Goal: Task Accomplishment & Management: Use online tool/utility

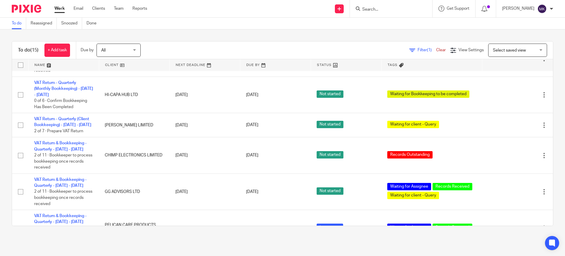
scroll to position [254, 0]
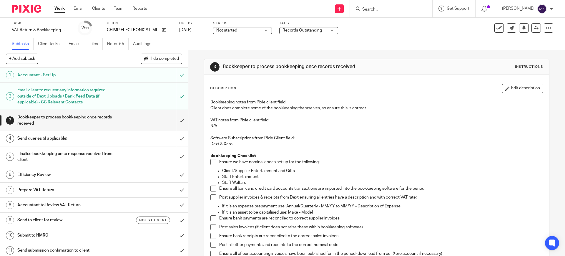
scroll to position [74, 0]
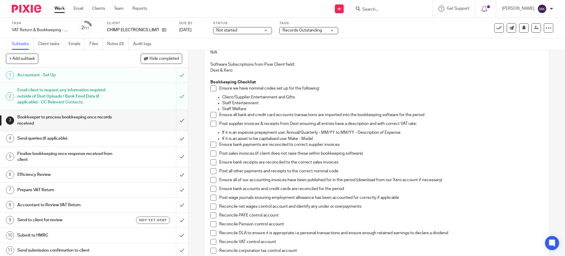
click at [210, 90] on span at bounding box center [213, 88] width 6 height 6
click at [210, 112] on span at bounding box center [213, 115] width 6 height 6
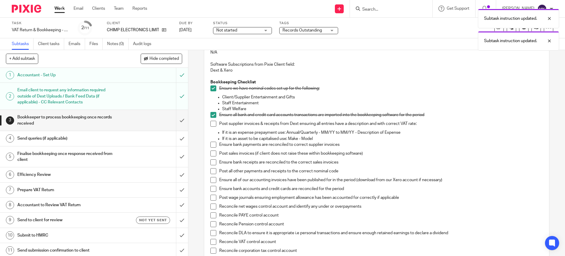
click at [211, 124] on span at bounding box center [213, 124] width 6 height 6
click at [212, 142] on span at bounding box center [213, 145] width 6 height 6
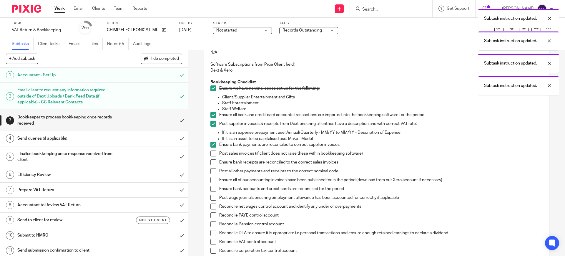
click at [210, 164] on span at bounding box center [213, 162] width 6 height 6
click at [210, 170] on span at bounding box center [213, 171] width 6 height 6
click at [212, 151] on span at bounding box center [213, 153] width 6 height 6
click at [210, 178] on span at bounding box center [213, 180] width 6 height 6
click at [210, 190] on span at bounding box center [213, 189] width 6 height 6
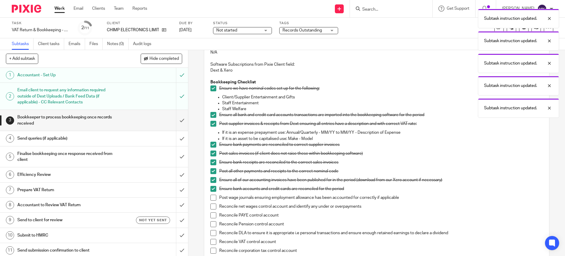
click at [207, 198] on div "Bookkeeping notes from Pixie client field: Client does complete some of the boo…" at bounding box center [376, 220] width 338 height 395
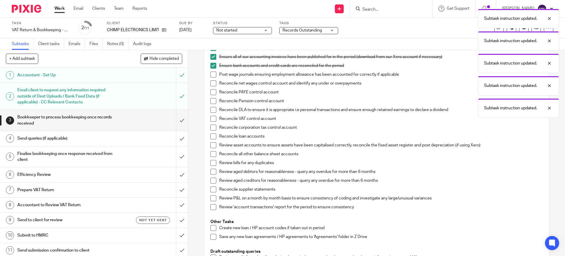
scroll to position [184, 0]
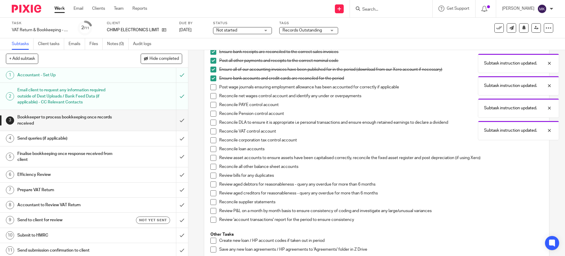
click at [212, 86] on span at bounding box center [213, 87] width 6 height 6
click at [213, 96] on span at bounding box center [213, 96] width 6 height 6
click at [211, 107] on span at bounding box center [213, 105] width 6 height 6
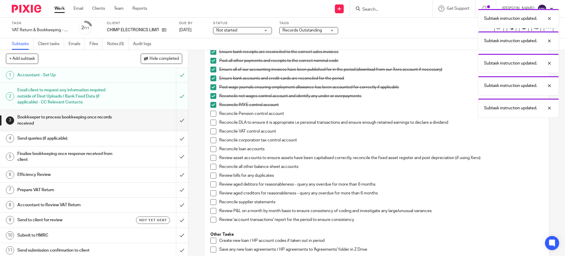
click at [211, 112] on span at bounding box center [213, 114] width 6 height 6
click at [210, 122] on span at bounding box center [213, 122] width 6 height 6
click at [211, 126] on li "Reconcile DLA to ensure it is appropriate i.e personal transactions and ensure …" at bounding box center [376, 123] width 332 height 9
click at [211, 127] on li "Reconcile DLA to ensure it is appropriate i.e personal transactions and ensure …" at bounding box center [376, 123] width 332 height 9
click at [212, 135] on li "Reconcile VAT control account" at bounding box center [376, 132] width 332 height 9
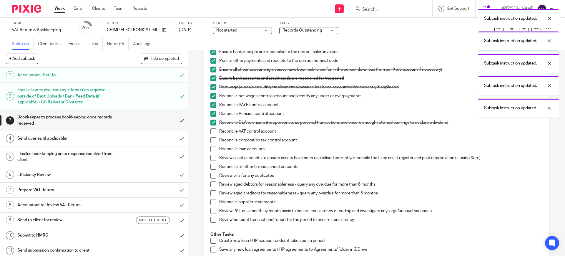
click at [210, 134] on span at bounding box center [213, 131] width 6 height 6
click at [214, 144] on li "Reconcile corporation tax control account" at bounding box center [376, 141] width 332 height 9
click at [212, 144] on li "Reconcile corporation tax control account" at bounding box center [376, 141] width 332 height 9
click at [211, 140] on span at bounding box center [213, 140] width 6 height 6
click at [211, 150] on span at bounding box center [213, 149] width 6 height 6
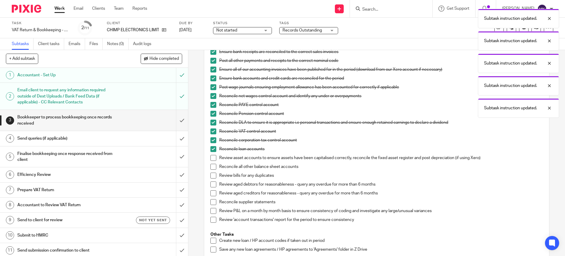
drag, startPoint x: 211, startPoint y: 158, endPoint x: 212, endPoint y: 165, distance: 6.8
click at [211, 159] on span at bounding box center [213, 158] width 6 height 6
click at [212, 166] on span at bounding box center [213, 167] width 6 height 6
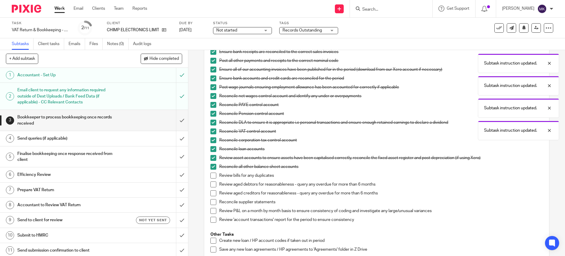
click at [211, 174] on span at bounding box center [213, 175] width 6 height 6
click at [210, 195] on span at bounding box center [213, 193] width 6 height 6
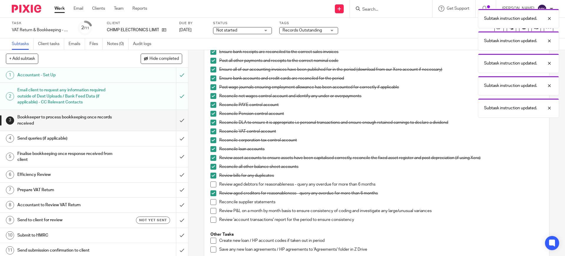
click at [211, 184] on span at bounding box center [213, 184] width 6 height 6
click at [210, 204] on span at bounding box center [213, 202] width 6 height 6
click at [210, 212] on span at bounding box center [213, 211] width 6 height 6
click at [210, 217] on span at bounding box center [213, 220] width 6 height 6
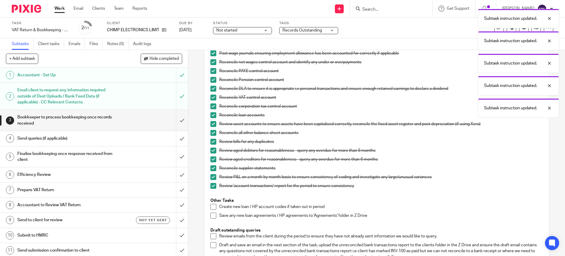
scroll to position [257, 0]
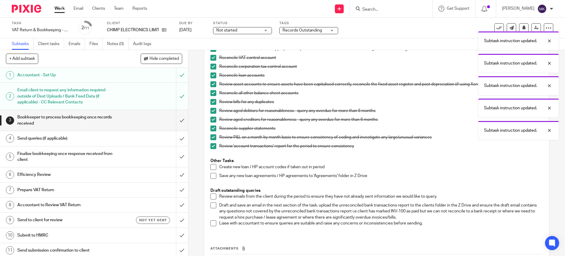
click at [210, 199] on li "Review emails from the client during the period to ensure they have not already…" at bounding box center [376, 197] width 332 height 9
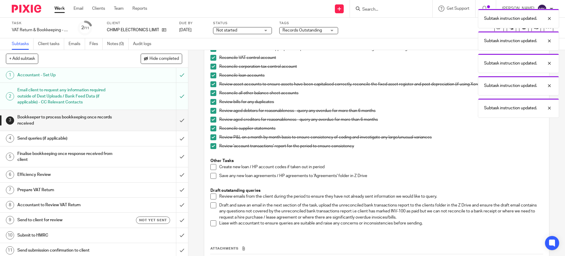
click at [210, 204] on span at bounding box center [213, 205] width 6 height 6
click at [211, 195] on span at bounding box center [213, 196] width 6 height 6
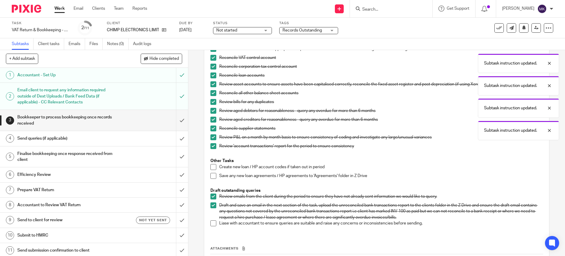
click at [210, 225] on span at bounding box center [213, 223] width 6 height 6
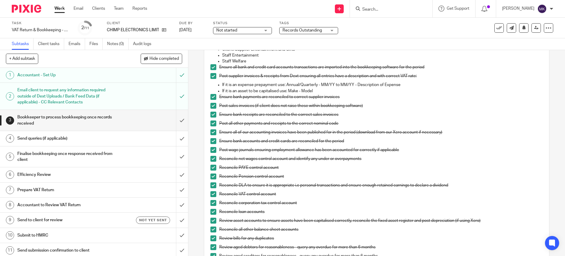
scroll to position [110, 0]
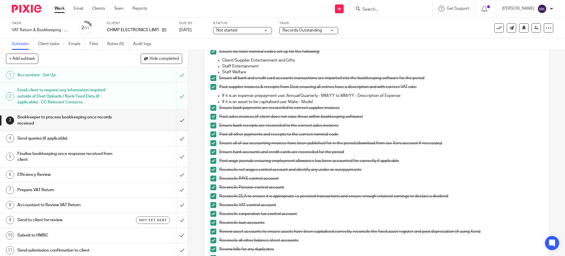
drag, startPoint x: 248, startPoint y: 32, endPoint x: 246, endPoint y: 38, distance: 6.1
click at [248, 32] on span "Not started" at bounding box center [238, 30] width 44 height 6
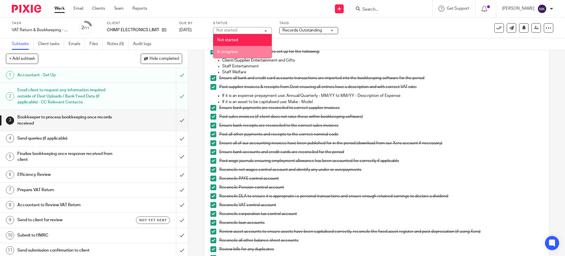
click at [233, 46] on li "In progress" at bounding box center [242, 52] width 58 height 12
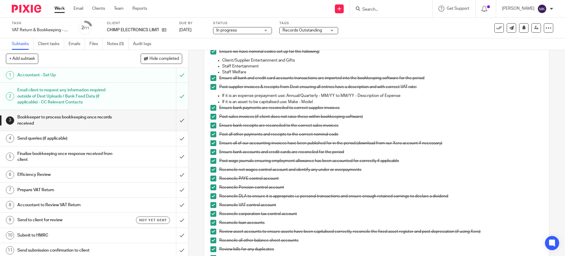
click at [268, 16] on div "Send new email Create task Add client Request signature Get Support Contact Sup…" at bounding box center [360, 8] width 409 height 17
click at [300, 27] on span "Records Outstanding" at bounding box center [304, 30] width 44 height 6
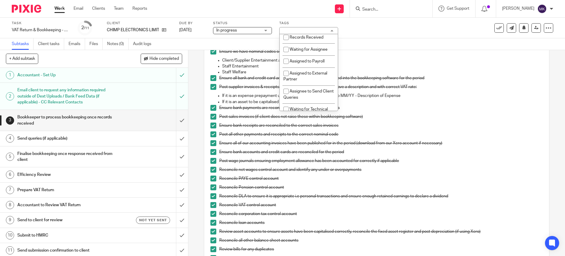
click at [312, 31] on li "Records Outstanding" at bounding box center [309, 25] width 58 height 12
checkbox input "false"
click at [311, 51] on span "Waiting for Assignee" at bounding box center [309, 49] width 38 height 4
checkbox input "true"
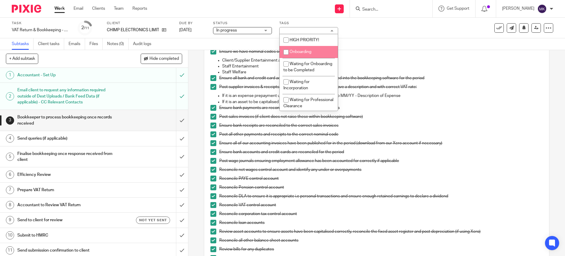
click at [380, 43] on div "Subtasks Client tasks Emails Files Notes (0) Audit logs" at bounding box center [282, 44] width 565 height 12
